Goal: Task Accomplishment & Management: Complete application form

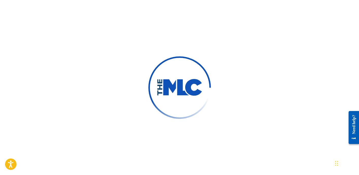
scroll to position [7, 0]
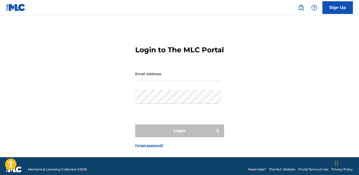
click at [152, 81] on input "Email Address" at bounding box center [178, 74] width 86 height 14
type input "[EMAIL_ADDRESS][DOMAIN_NAME]"
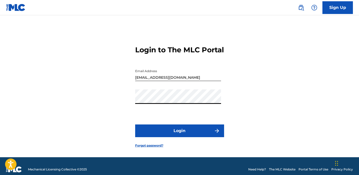
click at [171, 134] on button "Login" at bounding box center [179, 131] width 89 height 13
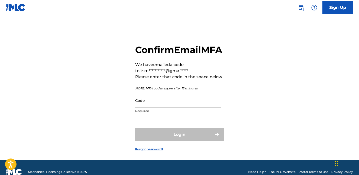
click at [175, 108] on input "Code" at bounding box center [178, 100] width 86 height 14
paste input "952010"
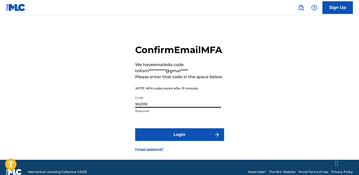
type input "952010"
click at [205, 141] on button "Login" at bounding box center [179, 134] width 89 height 13
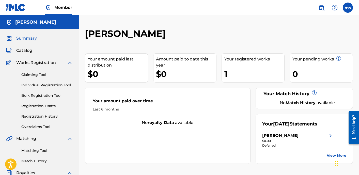
click at [43, 85] on link "Individual Registration Tool" at bounding box center [46, 85] width 51 height 5
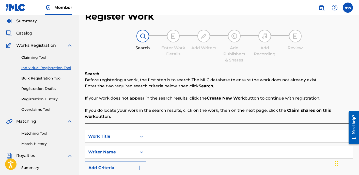
scroll to position [18, 0]
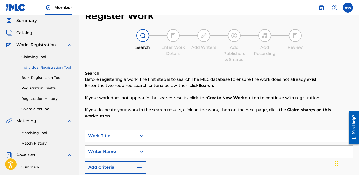
click at [177, 139] on input "Search Form" at bounding box center [249, 136] width 206 height 12
type input "medicine"
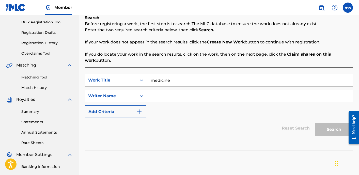
scroll to position [77, 0]
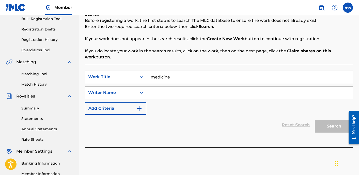
click at [207, 89] on input "Search Form" at bounding box center [249, 93] width 206 height 12
click at [207, 91] on input "Search Form" at bounding box center [249, 93] width 206 height 12
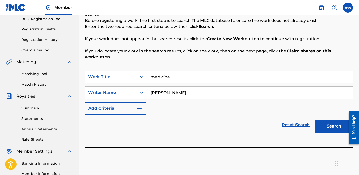
type input "melissa seals"
click at [333, 126] on button "Search" at bounding box center [334, 126] width 38 height 13
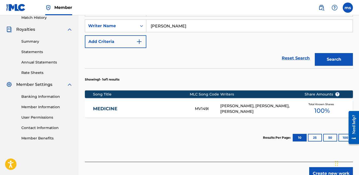
scroll to position [140, 0]
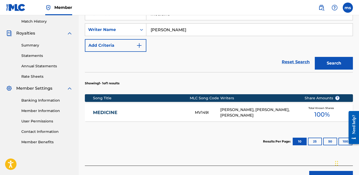
click at [233, 109] on div "NICHOLAS PEDRAZA, NICHOLAS PEDRAZA, MELISSA SEALS" at bounding box center [258, 112] width 77 height 11
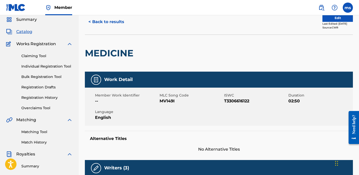
scroll to position [18, 0]
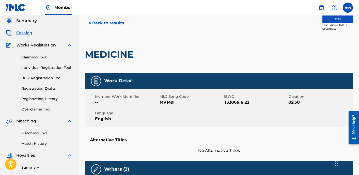
click at [51, 69] on link "Individual Registration Tool" at bounding box center [46, 67] width 51 height 5
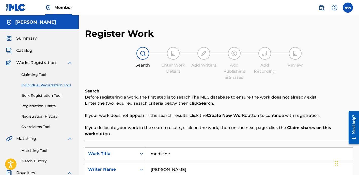
click at [46, 95] on link "Bulk Registration Tool" at bounding box center [46, 95] width 51 height 5
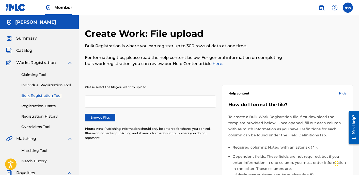
click at [25, 55] on div "Summary Catalog Works Registration Claiming Tool Individual Registration Tool B…" at bounding box center [39, 160] width 79 height 262
click at [25, 53] on span "Catalog" at bounding box center [24, 51] width 16 height 6
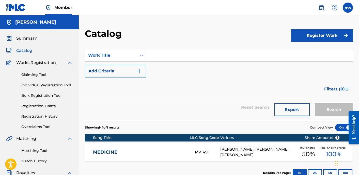
click at [316, 35] on button "Register Work" at bounding box center [322, 35] width 62 height 13
click at [309, 49] on link "Individual" at bounding box center [322, 52] width 62 height 12
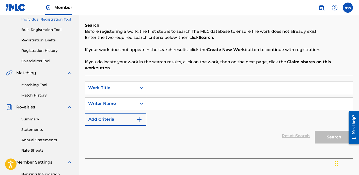
scroll to position [72, 0]
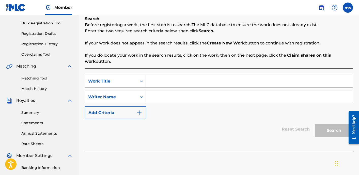
click at [192, 72] on div "SearchWithCriteriadabdb3b7-10e3-4702-b561-0ab6ee435fb6 Work Title SearchWithCri…" at bounding box center [219, 109] width 268 height 83
click at [190, 82] on input "Search Form" at bounding box center [249, 81] width 206 height 12
type input "Medicine (Acoustic)"
click at [192, 97] on input "Search Form" at bounding box center [249, 97] width 206 height 12
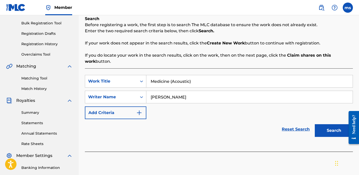
type input "[PERSON_NAME]"
click at [120, 114] on button "Add Criteria" at bounding box center [116, 113] width 62 height 13
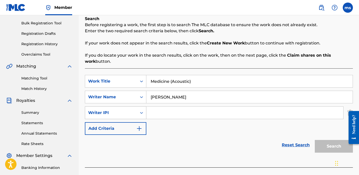
click at [128, 115] on div "Writer IPI" at bounding box center [111, 113] width 46 height 6
click at [164, 114] on input "Search Form" at bounding box center [244, 113] width 197 height 12
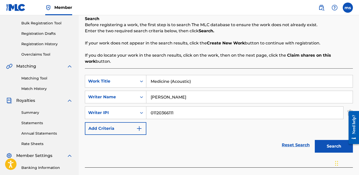
type input "01120366111"
click at [328, 148] on button "Search" at bounding box center [334, 146] width 38 height 13
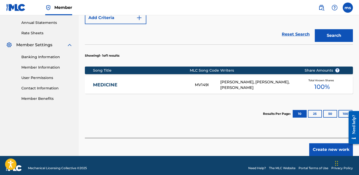
scroll to position [186, 0]
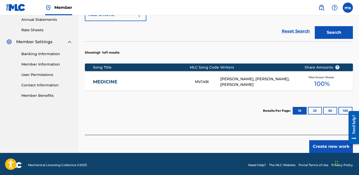
click at [322, 145] on button "Create new work" at bounding box center [331, 146] width 44 height 13
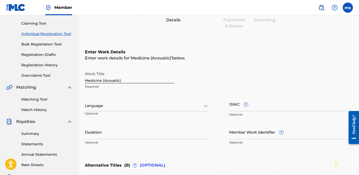
scroll to position [52, 0]
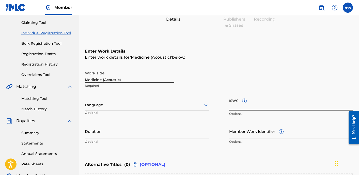
click at [236, 106] on input "ISWC ?" at bounding box center [291, 103] width 124 height 14
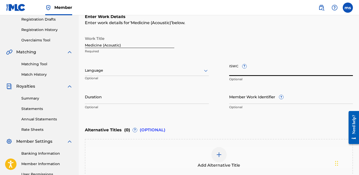
scroll to position [99, 0]
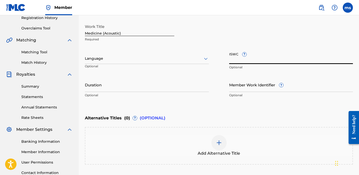
click at [120, 30] on input "Medicine (Acoustic)" at bounding box center [129, 29] width 89 height 14
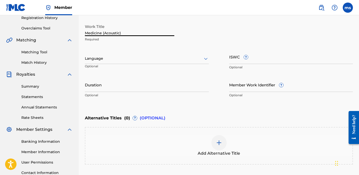
click at [120, 30] on input "Medicine (Acoustic)" at bounding box center [129, 29] width 89 height 14
type input "f"
type input "False Reality"
